Goal: Book appointment/travel/reservation

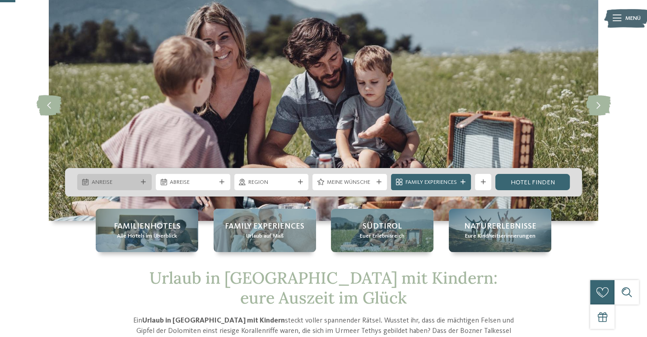
click at [119, 183] on span "Anreise" at bounding box center [115, 182] width 46 height 8
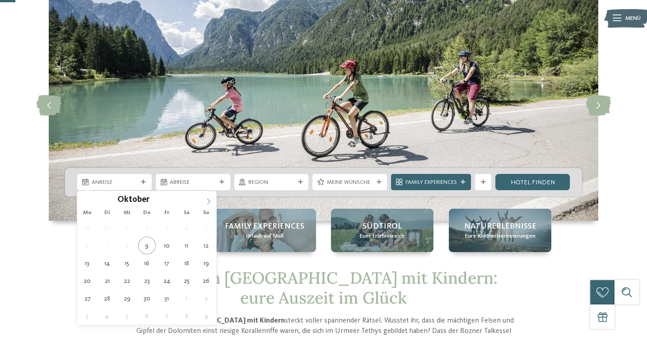
click at [207, 199] on icon at bounding box center [209, 201] width 6 height 6
type input "****"
click at [207, 199] on icon at bounding box center [209, 201] width 6 height 6
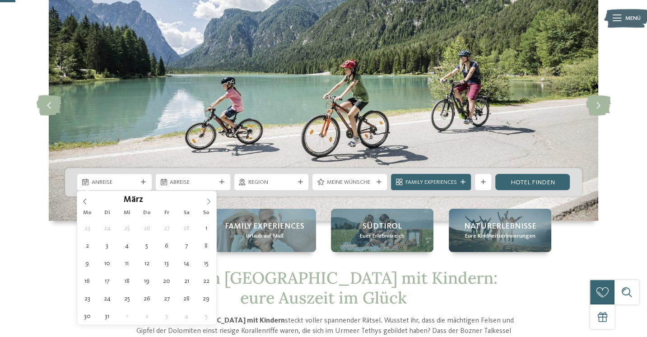
click at [207, 199] on icon at bounding box center [209, 201] width 6 height 6
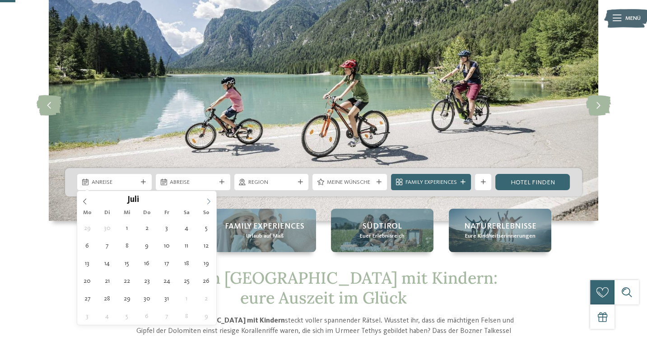
click at [207, 199] on icon at bounding box center [209, 201] width 6 height 6
type div "[DATE]"
type input "****"
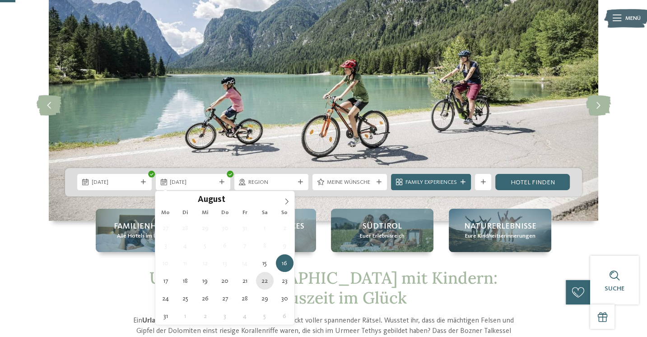
type div "[DATE]"
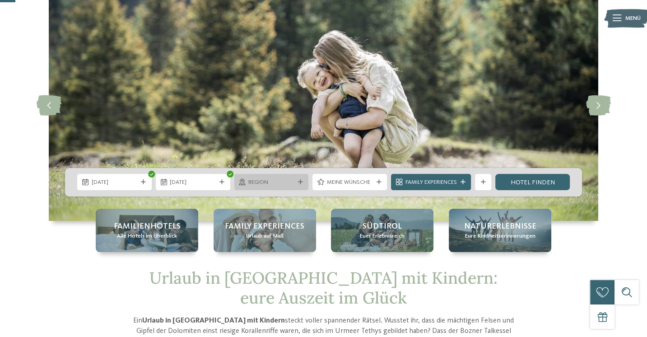
click at [271, 181] on span "Region" at bounding box center [271, 182] width 46 height 8
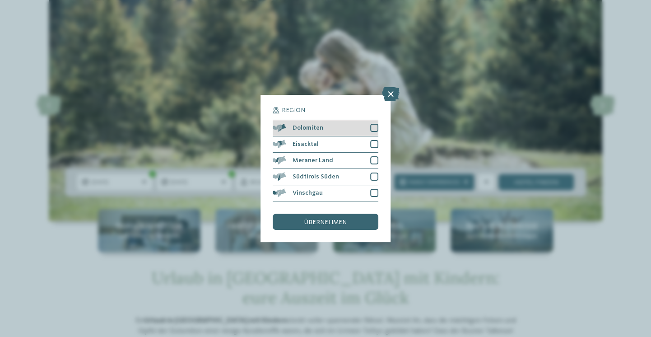
click at [370, 127] on div at bounding box center [374, 128] width 8 height 8
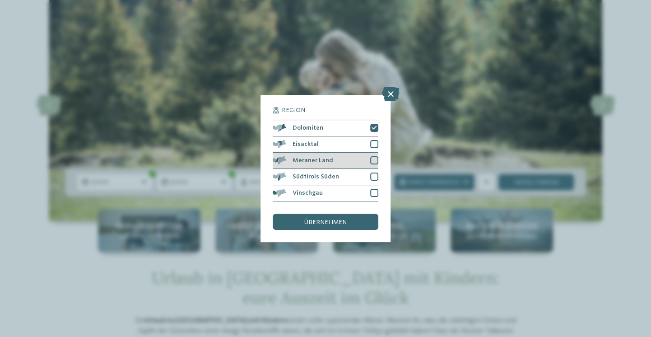
click at [374, 161] on div at bounding box center [374, 160] width 8 height 8
click at [327, 220] on span "übernehmen" at bounding box center [326, 222] width 42 height 6
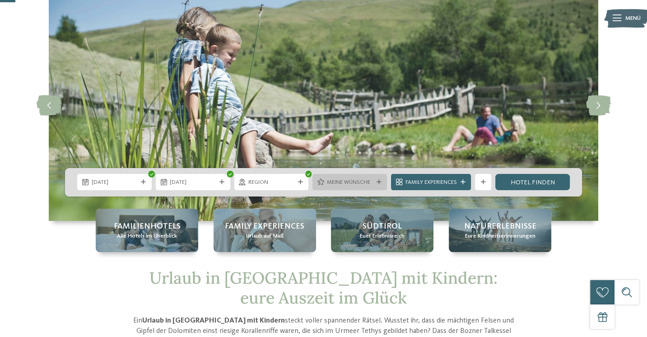
click at [365, 185] on span "Meine Wünsche" at bounding box center [350, 182] width 46 height 8
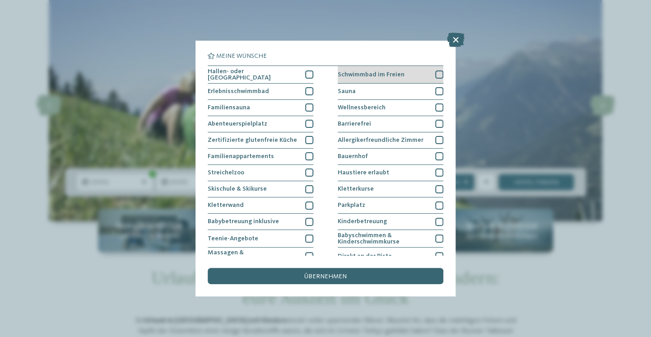
click at [436, 72] on div at bounding box center [440, 74] width 8 height 8
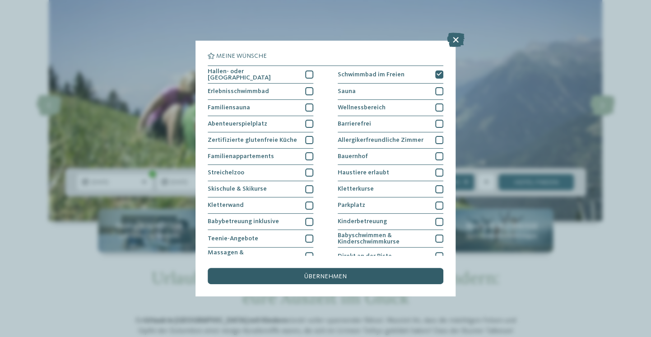
click at [334, 270] on div "übernehmen" at bounding box center [326, 276] width 236 height 16
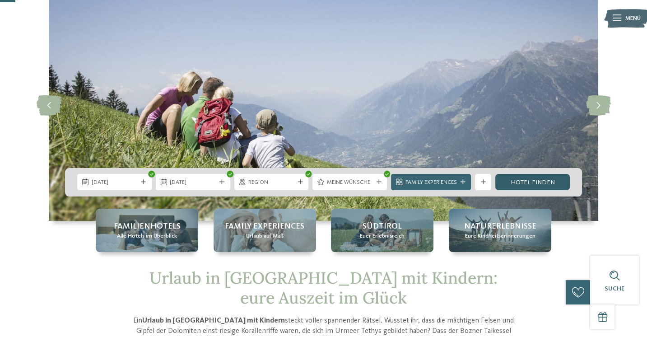
click at [518, 186] on link "Hotel finden" at bounding box center [533, 182] width 75 height 16
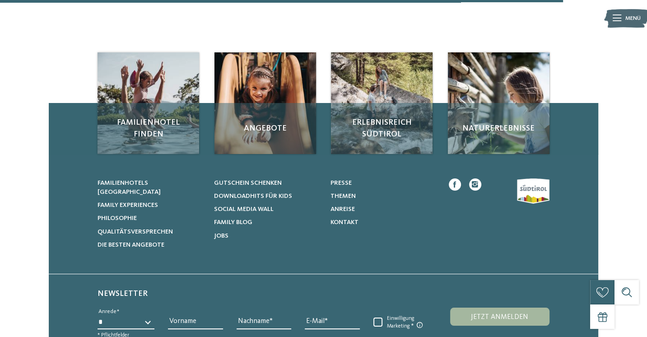
scroll to position [615, 0]
